Goal: Task Accomplishment & Management: Use online tool/utility

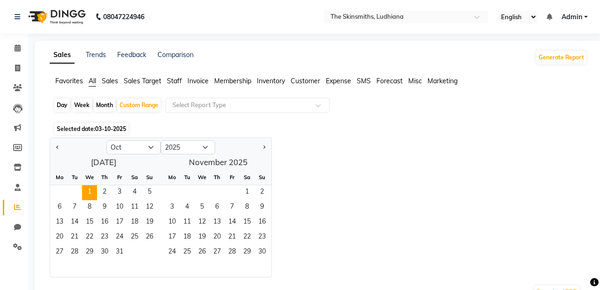
select select "10"
select select "2025"
click at [141, 148] on select "Jan Feb Mar Apr May Jun [DATE] Aug Sep Oct Nov Dec" at bounding box center [133, 148] width 54 height 14
select select "9"
click at [106, 141] on select "Jan Feb Mar Apr May Jun [DATE] Aug Sep Oct Nov Dec" at bounding box center [133, 148] width 54 height 14
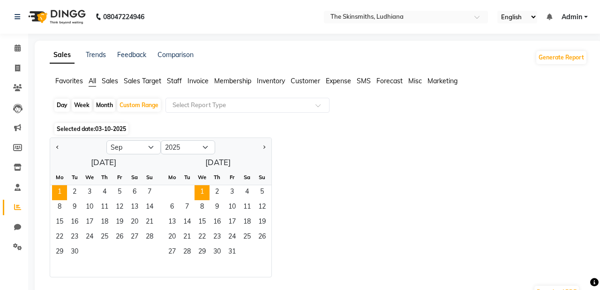
click at [54, 189] on span "1" at bounding box center [59, 193] width 15 height 15
click at [81, 246] on span "30" at bounding box center [74, 253] width 15 height 15
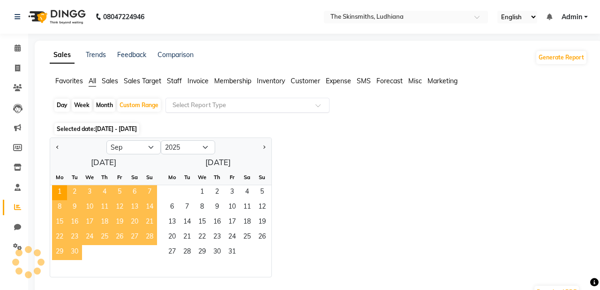
click at [240, 107] on input "text" at bounding box center [238, 105] width 135 height 9
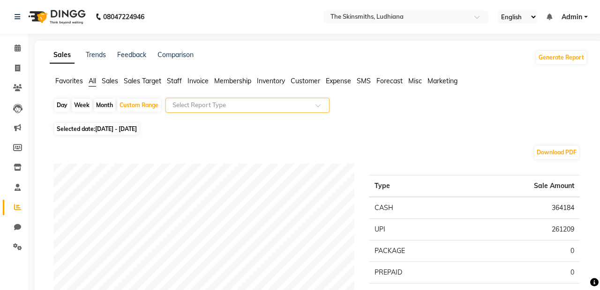
click at [192, 80] on span "Invoice" at bounding box center [197, 81] width 21 height 8
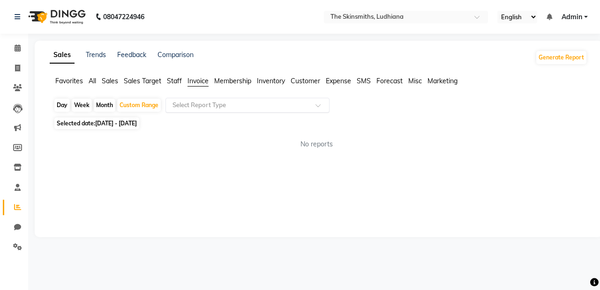
click at [189, 107] on input "text" at bounding box center [238, 105] width 135 height 9
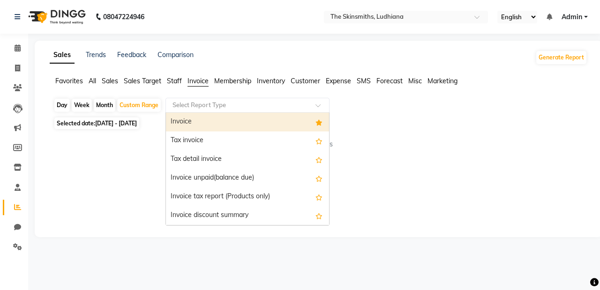
click at [177, 155] on div "Tax detail invoice" at bounding box center [247, 159] width 163 height 19
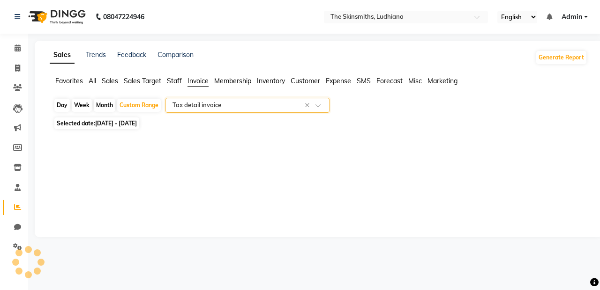
select select "full_report"
select select "csv"
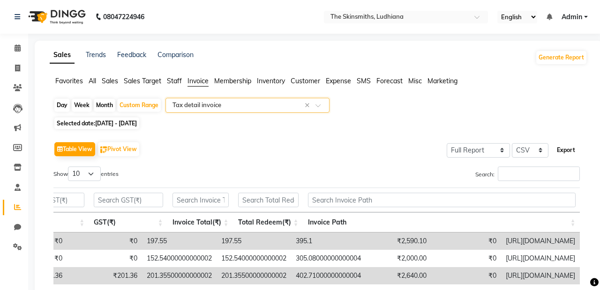
click at [569, 154] on button "Export" at bounding box center [566, 150] width 26 height 16
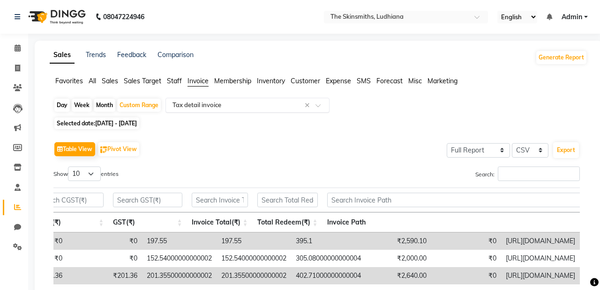
click at [319, 107] on span at bounding box center [321, 108] width 12 height 9
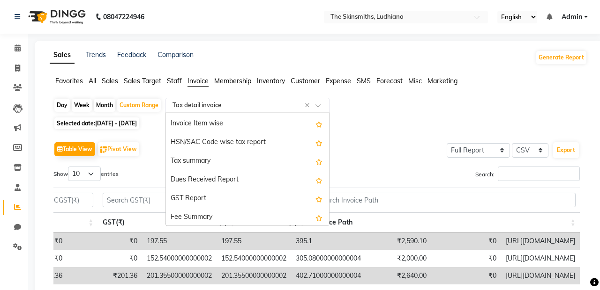
click at [178, 201] on div "GST Report" at bounding box center [247, 199] width 163 height 19
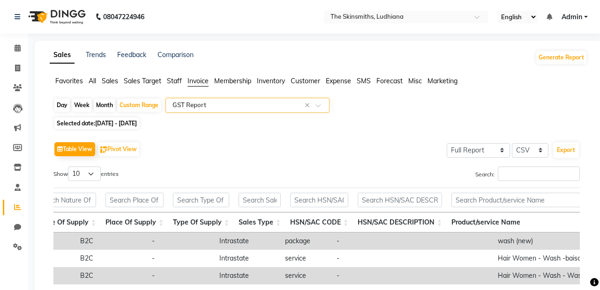
click at [218, 108] on input "text" at bounding box center [238, 105] width 135 height 9
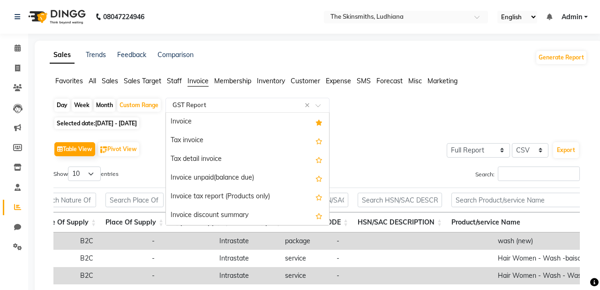
click at [186, 146] on div "Tax invoice" at bounding box center [247, 141] width 163 height 19
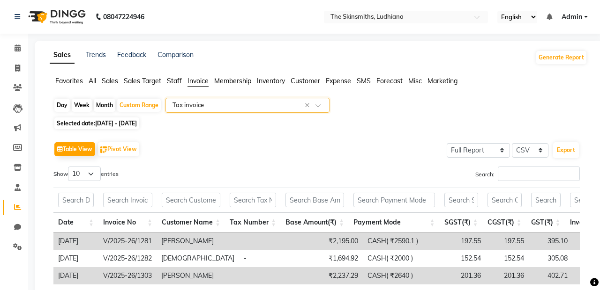
click at [205, 106] on input "text" at bounding box center [238, 105] width 135 height 9
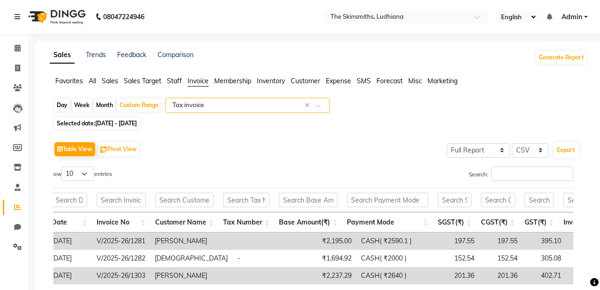
click at [253, 109] on input "text" at bounding box center [238, 105] width 135 height 9
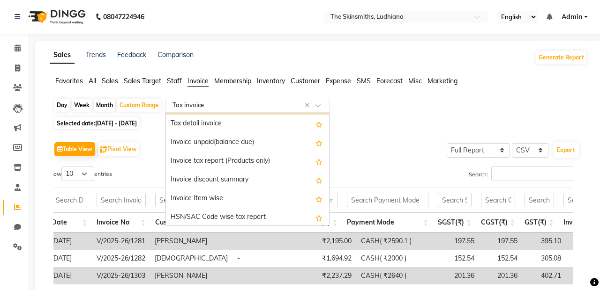
click at [179, 157] on div "Invoice tax report (Products only)" at bounding box center [247, 161] width 163 height 19
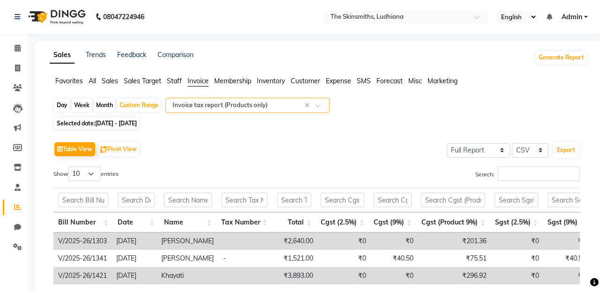
click at [191, 104] on input "text" at bounding box center [238, 105] width 135 height 9
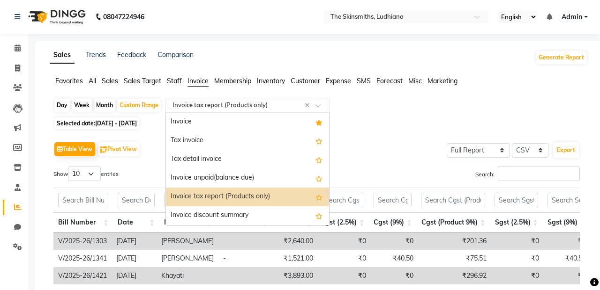
click at [186, 131] on div "Invoice" at bounding box center [247, 122] width 163 height 19
